Goal: Task Accomplishment & Management: Use online tool/utility

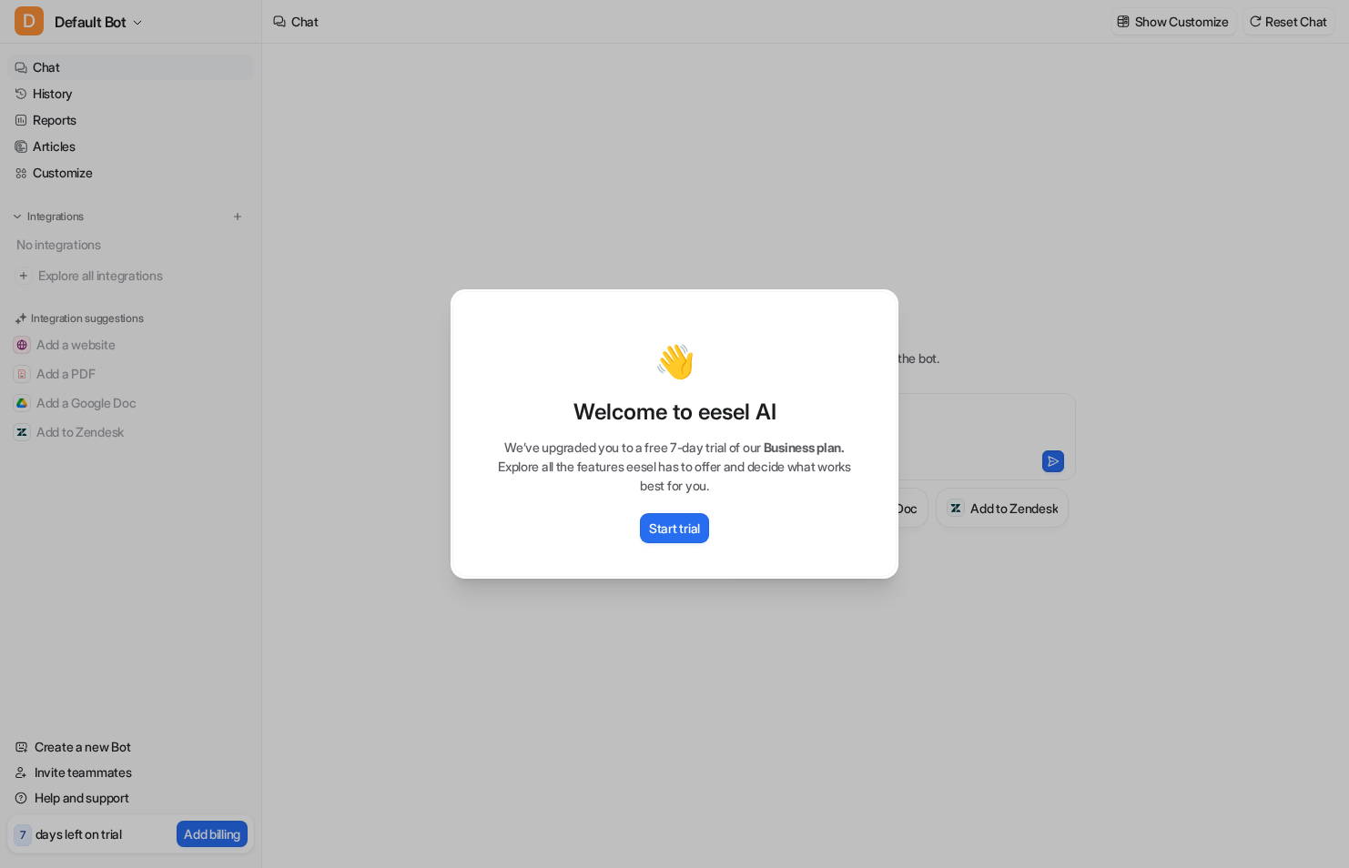
type textarea "**********"
click at [660, 525] on p "Start trial" at bounding box center [674, 528] width 51 height 19
